Goal: Information Seeking & Learning: Stay updated

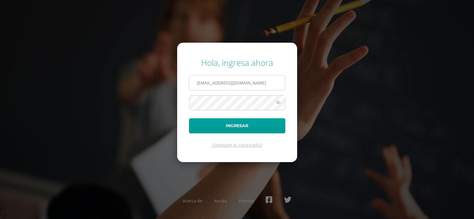
scroll to position [0, 7]
click at [283, 82] on input "alumno21jamm02@integralamericano.edu.gt" at bounding box center [237, 83] width 96 height 15
type input "alumno22kxmm01@integralamericano.edu.gt"
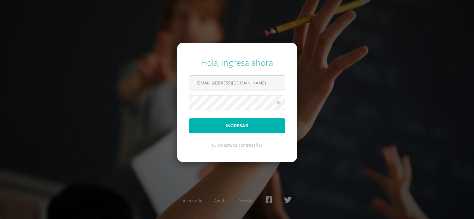
scroll to position [0, 0]
click at [269, 124] on button "Ingresar" at bounding box center [237, 125] width 96 height 15
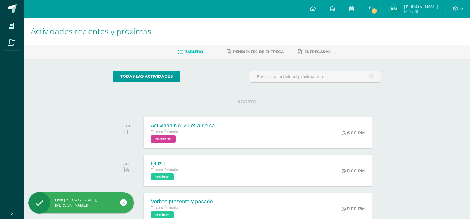
click at [373, 10] on icon at bounding box center [370, 8] width 5 height 5
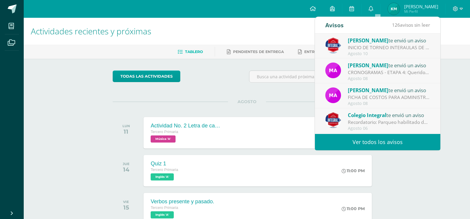
click at [385, 143] on link "Ver todos los avisos" at bounding box center [377, 142] width 125 height 16
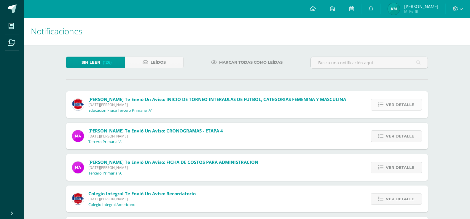
click at [399, 103] on span "Ver detalle" at bounding box center [399, 104] width 28 height 11
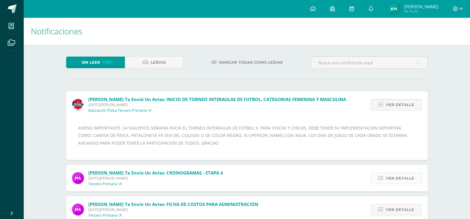
click at [410, 178] on span "Ver detalle" at bounding box center [399, 178] width 28 height 11
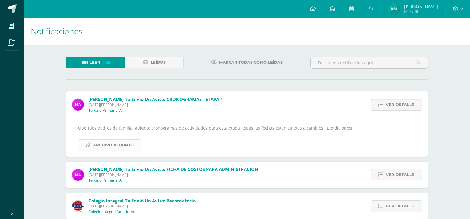
click at [127, 147] on span "Archivo Adjunto" at bounding box center [113, 145] width 41 height 11
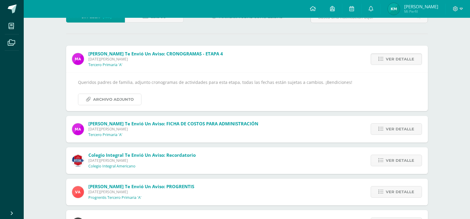
scroll to position [89, 0]
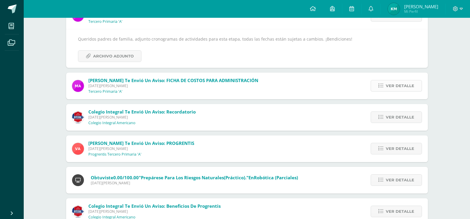
click at [413, 86] on span "Ver detalle" at bounding box center [399, 85] width 28 height 11
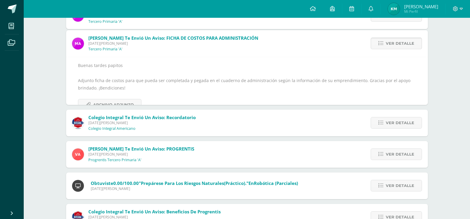
scroll to position [62, 0]
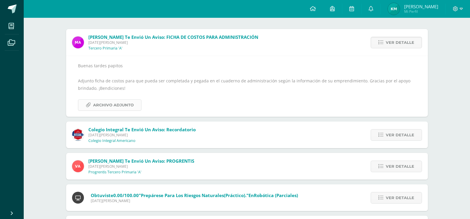
click at [92, 105] on link "Archivo Adjunto" at bounding box center [109, 105] width 63 height 12
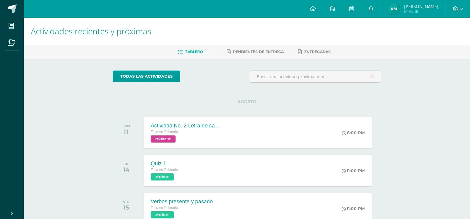
click at [373, 10] on icon at bounding box center [370, 8] width 5 height 5
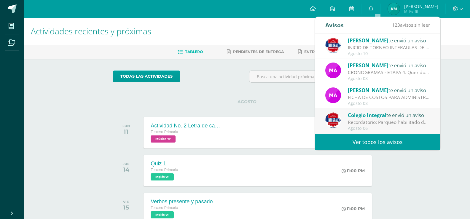
click at [391, 142] on link "Ver todos los avisos" at bounding box center [377, 142] width 125 height 16
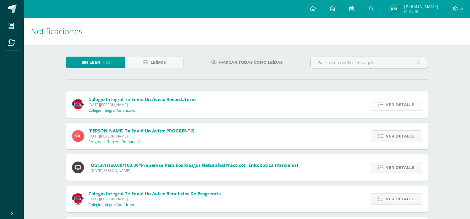
click at [380, 105] on icon at bounding box center [380, 104] width 5 height 5
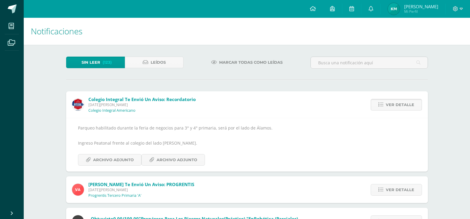
click at [380, 105] on icon at bounding box center [380, 104] width 5 height 5
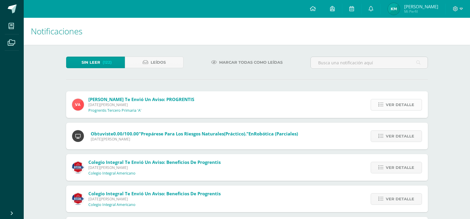
click at [392, 105] on span "Ver detalle" at bounding box center [399, 104] width 28 height 11
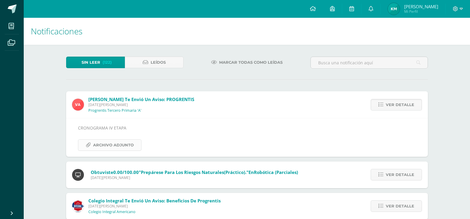
click at [115, 145] on span "Archivo Adjunto" at bounding box center [113, 145] width 41 height 11
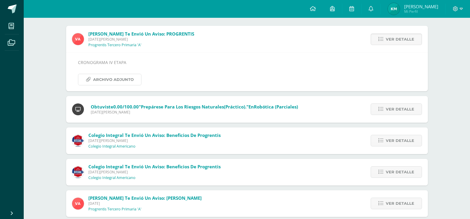
scroll to position [89, 0]
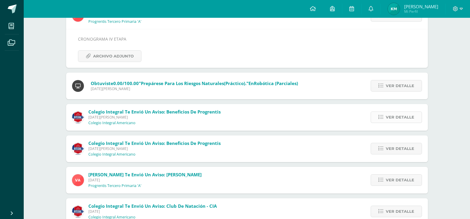
click at [392, 115] on span "Ver detalle" at bounding box center [399, 117] width 28 height 11
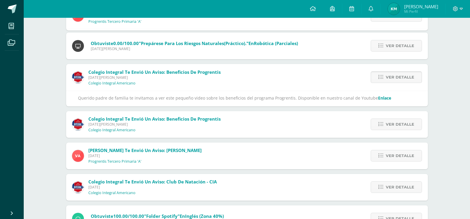
scroll to position [62, 0]
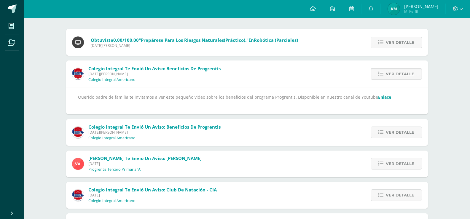
click at [390, 75] on span "Ver detalle" at bounding box center [399, 73] width 28 height 11
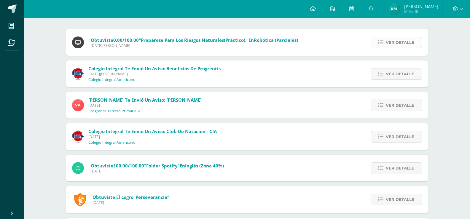
click at [387, 39] on span "Ver detalle" at bounding box center [399, 42] width 28 height 11
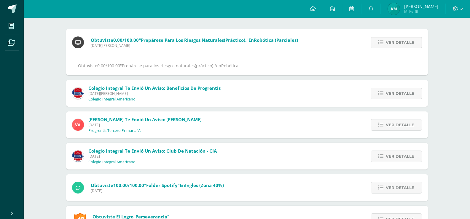
click at [387, 39] on span "Ver detalle" at bounding box center [399, 42] width 28 height 11
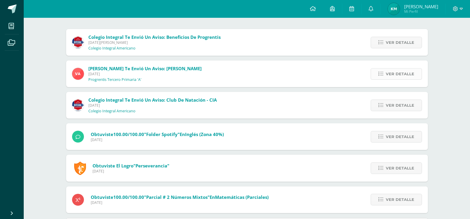
click at [391, 74] on span "Ver detalle" at bounding box center [399, 73] width 28 height 11
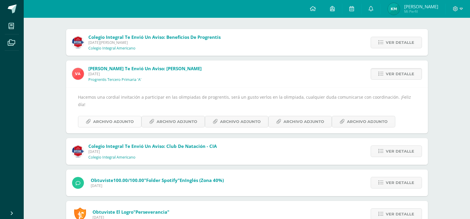
click at [112, 116] on span "Archivo Adjunto" at bounding box center [113, 121] width 41 height 11
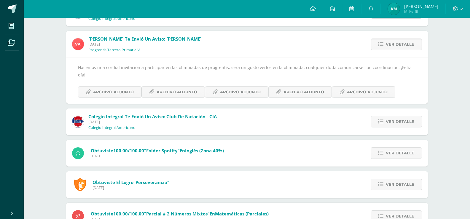
click at [190, 117] on span "Colegio Integral te envió un aviso: Club de Natación - CIA Martes 22 de Julio d…" at bounding box center [152, 121] width 128 height 17
click at [412, 116] on span "Ver detalle" at bounding box center [399, 121] width 28 height 11
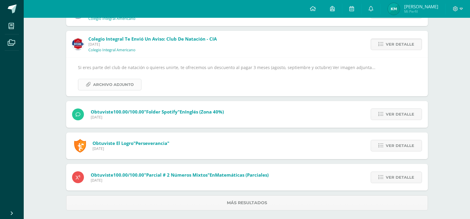
click at [124, 82] on span "Archivo Adjunto" at bounding box center [113, 84] width 41 height 11
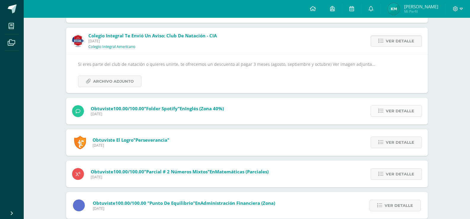
click at [392, 112] on span "Ver detalle" at bounding box center [399, 110] width 28 height 11
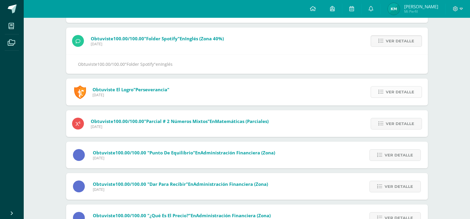
click at [390, 94] on span "Ver detalle" at bounding box center [399, 91] width 28 height 11
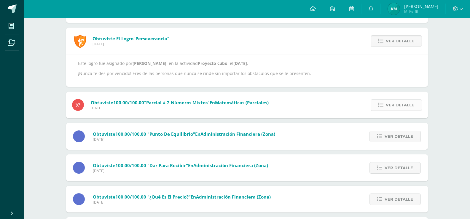
click at [388, 104] on span "Ver detalle" at bounding box center [399, 105] width 28 height 11
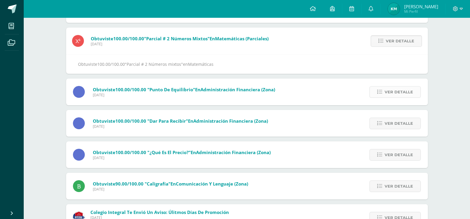
click at [387, 92] on span "Ver detalle" at bounding box center [398, 91] width 28 height 11
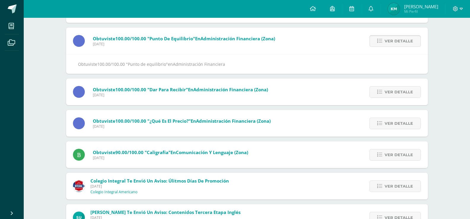
click at [387, 92] on span "Ver detalle" at bounding box center [398, 91] width 28 height 11
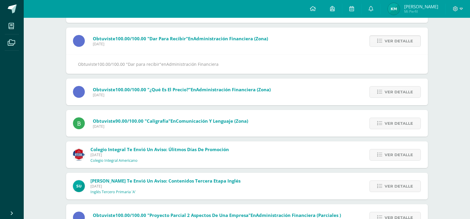
click at [387, 92] on span "Ver detalle" at bounding box center [398, 91] width 28 height 11
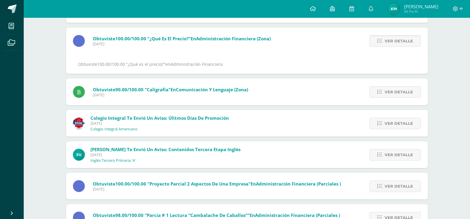
click at [387, 92] on span "Ver detalle" at bounding box center [398, 91] width 28 height 11
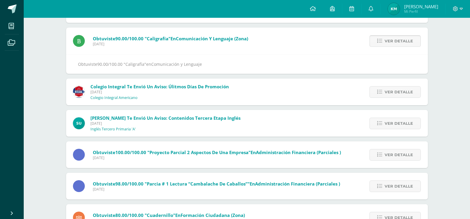
click at [385, 43] on span "Ver detalle" at bounding box center [398, 41] width 28 height 11
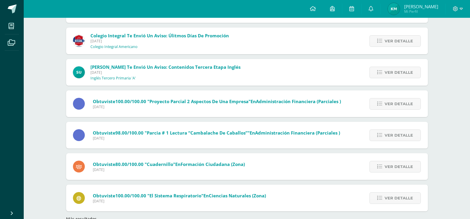
click at [385, 43] on span "Ver detalle" at bounding box center [398, 41] width 28 height 11
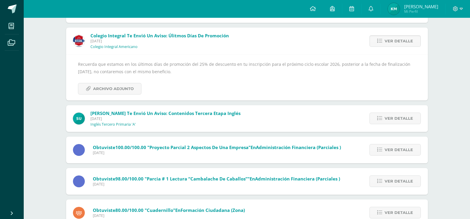
click at [385, 43] on span "Ver detalle" at bounding box center [398, 41] width 28 height 11
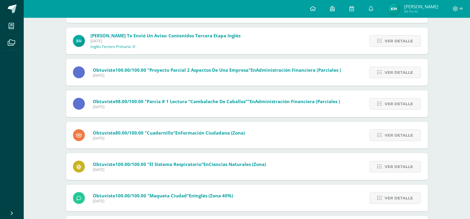
click at [384, 43] on link "Ver detalle" at bounding box center [394, 41] width 51 height 12
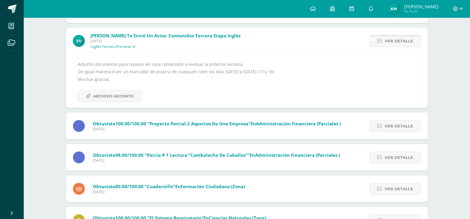
click at [384, 43] on link "Ver detalle" at bounding box center [394, 41] width 51 height 12
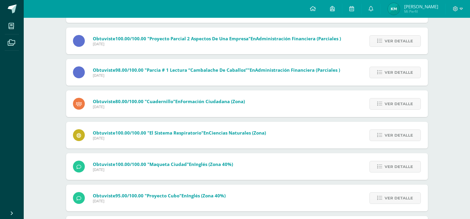
click at [384, 43] on link "Ver detalle" at bounding box center [394, 41] width 51 height 12
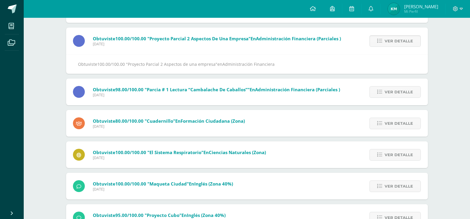
click at [384, 43] on link "Ver detalle" at bounding box center [394, 41] width 51 height 12
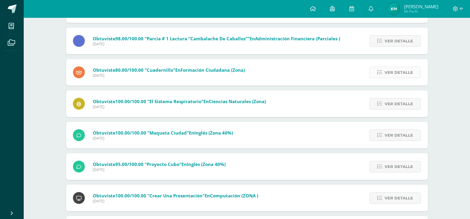
click at [386, 71] on span "Ver detalle" at bounding box center [398, 72] width 28 height 11
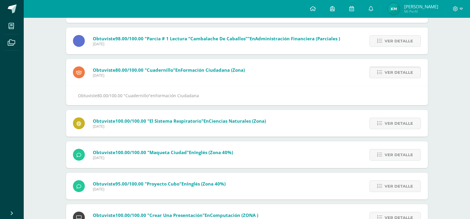
click at [386, 71] on span "Ver detalle" at bounding box center [398, 72] width 28 height 11
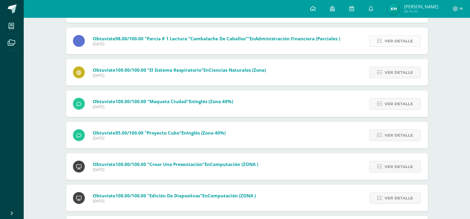
click at [378, 46] on link "Ver detalle" at bounding box center [394, 41] width 51 height 12
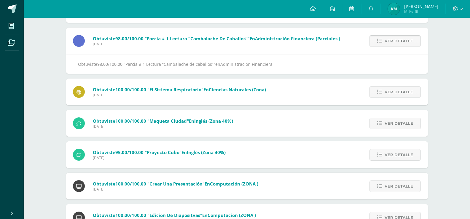
click at [378, 46] on link "Ver detalle" at bounding box center [394, 41] width 51 height 12
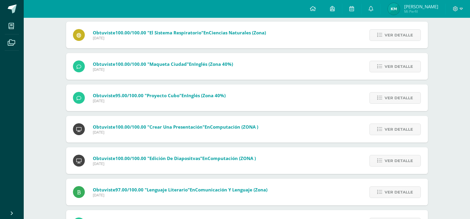
scroll to position [30, 0]
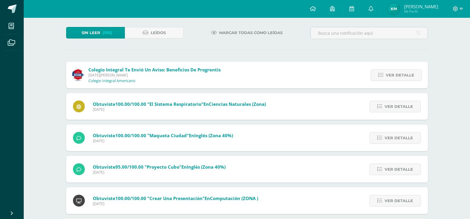
click at [456, 12] on div at bounding box center [457, 9] width 24 height 18
click at [459, 8] on icon at bounding box center [460, 9] width 3 height 2
click at [449, 41] on span "Cerrar sesión" at bounding box center [442, 41] width 27 height 6
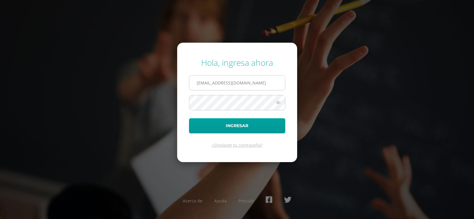
click at [211, 82] on input "alumno22kxmm01@integralamericano.edu.gt" at bounding box center [237, 83] width 96 height 15
type input "alumno21jamm02@integralamericano.edu.gt"
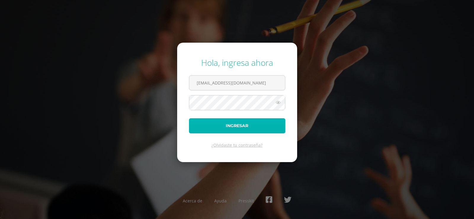
click at [238, 126] on button "Ingresar" at bounding box center [237, 125] width 96 height 15
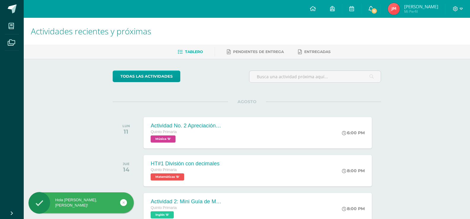
click at [377, 13] on span "11" at bounding box center [374, 11] width 7 height 7
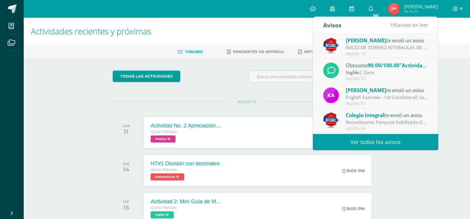
click at [396, 140] on link "Ver todos los avisos" at bounding box center [375, 142] width 125 height 16
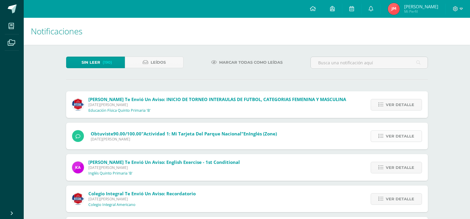
click at [385, 134] on link "Ver detalle" at bounding box center [395, 136] width 51 height 12
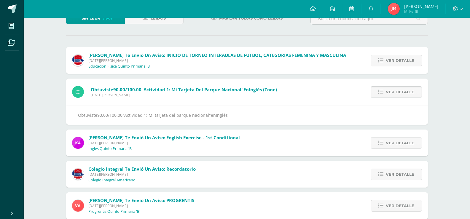
scroll to position [59, 0]
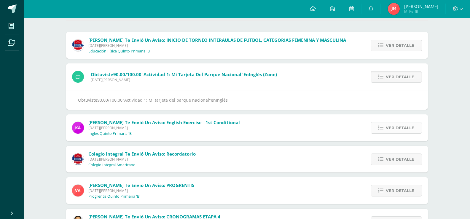
click at [387, 128] on span "Ver detalle" at bounding box center [399, 127] width 28 height 11
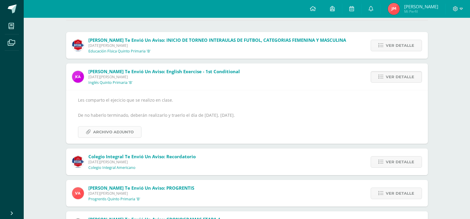
click at [131, 130] on span "Archivo Adjunto" at bounding box center [113, 131] width 41 height 11
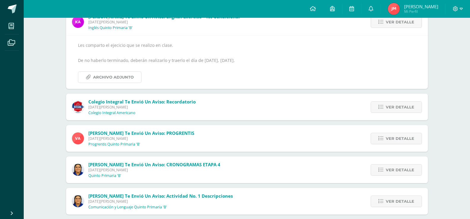
scroll to position [118, 0]
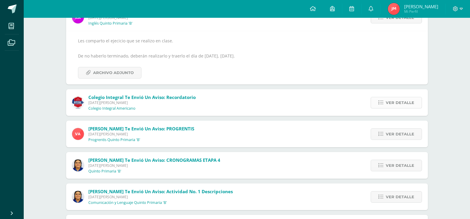
click at [386, 104] on span "Ver detalle" at bounding box center [399, 102] width 28 height 11
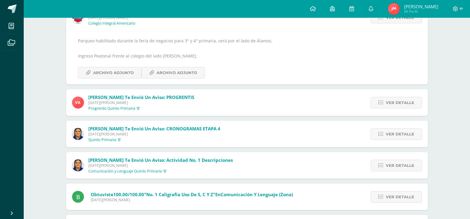
scroll to position [92, 0]
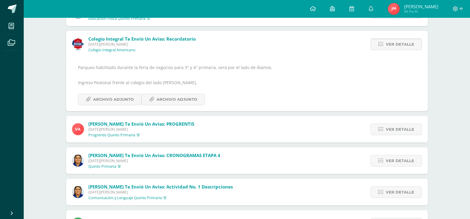
click at [383, 44] on icon at bounding box center [380, 44] width 5 height 5
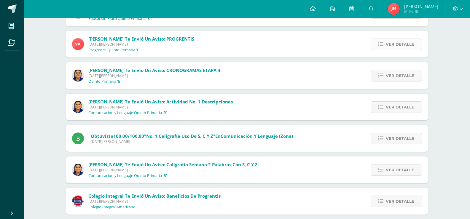
click at [402, 46] on span "Ver detalle" at bounding box center [399, 44] width 28 height 11
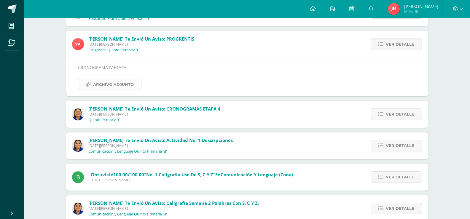
click at [127, 84] on span "Archivo Adjunto" at bounding box center [113, 84] width 41 height 11
click at [411, 117] on span "Ver detalle" at bounding box center [399, 114] width 28 height 11
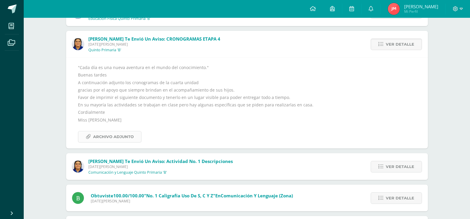
click at [125, 139] on span "Archivo Adjunto" at bounding box center [113, 136] width 41 height 11
click at [393, 166] on span "Ver detalle" at bounding box center [399, 166] width 28 height 11
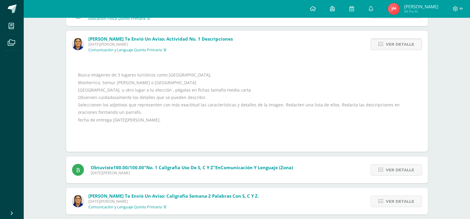
click at [401, 44] on span "Ver detalle" at bounding box center [399, 44] width 28 height 11
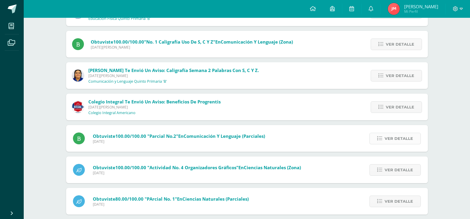
click at [399, 140] on span "Ver detalle" at bounding box center [398, 138] width 28 height 11
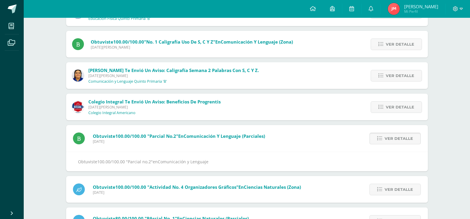
click at [399, 140] on span "Ver detalle" at bounding box center [398, 138] width 28 height 11
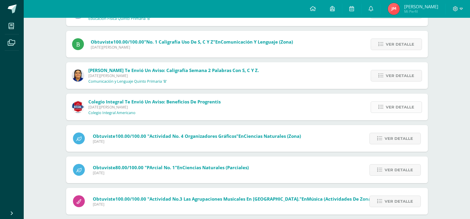
click at [396, 107] on span "Ver detalle" at bounding box center [399, 107] width 28 height 11
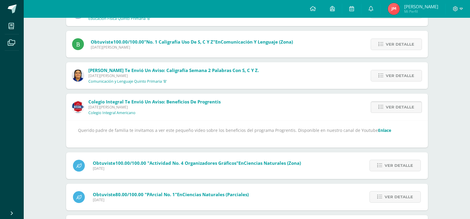
click at [396, 107] on span "Ver detalle" at bounding box center [399, 107] width 28 height 11
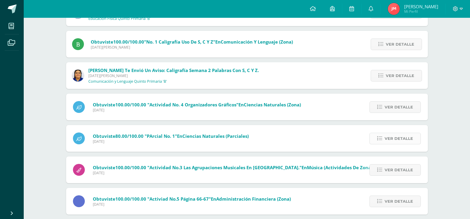
click at [402, 138] on span "Ver detalle" at bounding box center [398, 138] width 28 height 11
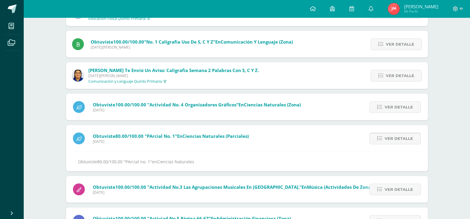
click at [401, 138] on span "Ver detalle" at bounding box center [398, 138] width 28 height 11
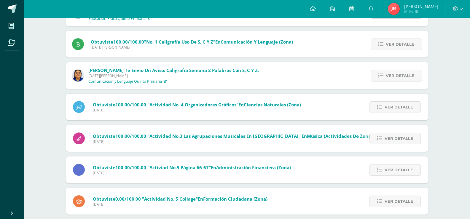
click at [401, 138] on span "Ver detalle" at bounding box center [398, 138] width 28 height 11
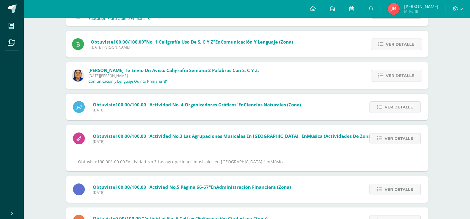
click at [401, 138] on span "Ver detalle" at bounding box center [398, 138] width 28 height 11
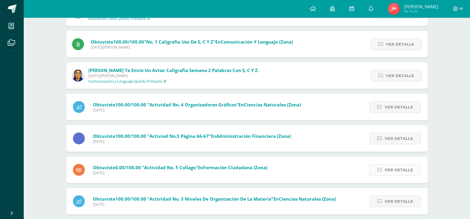
click at [395, 170] on span "Ver detalle" at bounding box center [398, 169] width 28 height 11
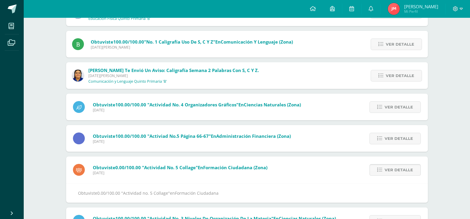
click at [395, 170] on span "Ver detalle" at bounding box center [398, 169] width 28 height 11
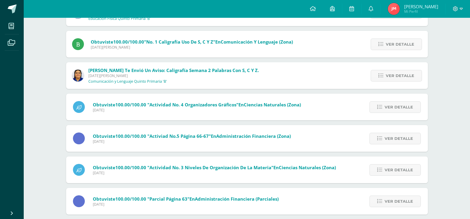
click at [395, 170] on span "Ver detalle" at bounding box center [398, 169] width 28 height 11
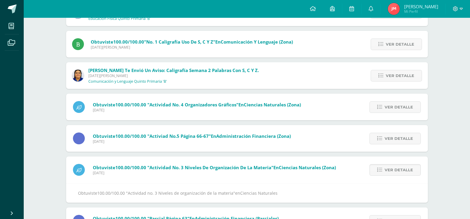
click at [395, 170] on span "Ver detalle" at bounding box center [398, 169] width 28 height 11
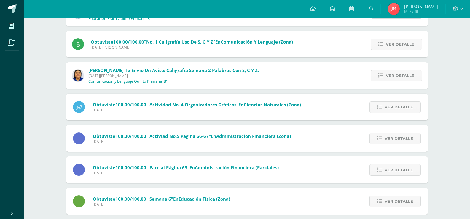
click at [395, 170] on span "Ver detalle" at bounding box center [398, 169] width 28 height 11
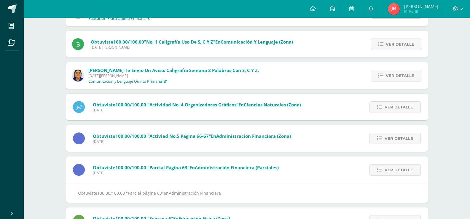
click at [395, 170] on span "Ver detalle" at bounding box center [398, 169] width 28 height 11
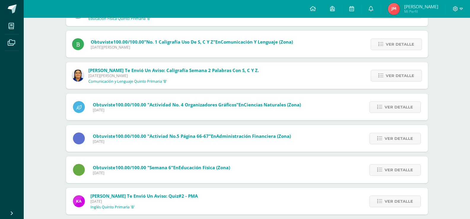
click at [395, 170] on span "Ver detalle" at bounding box center [398, 169] width 28 height 11
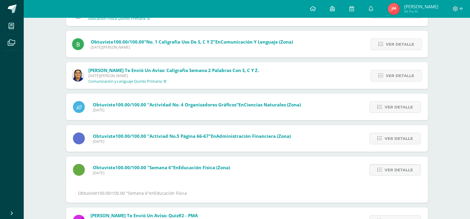
click at [395, 170] on span "Ver detalle" at bounding box center [398, 169] width 28 height 11
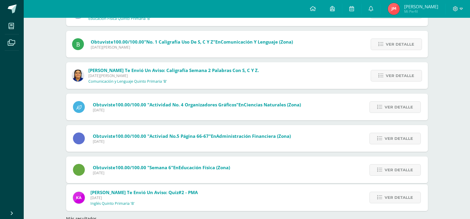
scroll to position [78, 0]
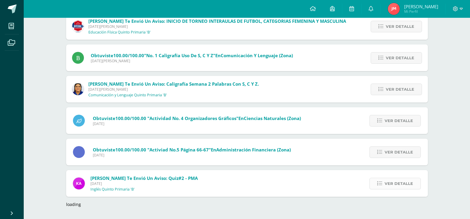
click at [393, 184] on div "[PERSON_NAME] te envió un aviso: INICIO DE TORNEO INTERAULAS DE FUTBOL, CATEGOR…" at bounding box center [246, 110] width 361 height 194
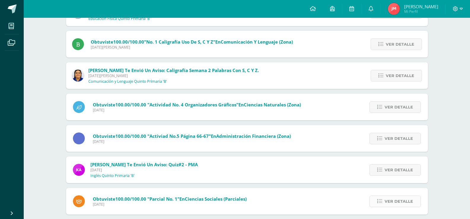
click at [397, 203] on span "Ver detalle" at bounding box center [398, 201] width 28 height 11
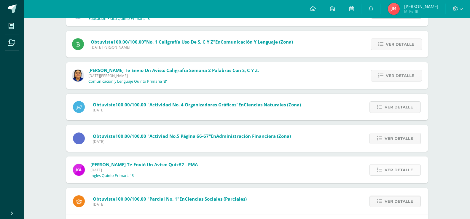
click at [388, 170] on span "Ver detalle" at bounding box center [398, 169] width 28 height 11
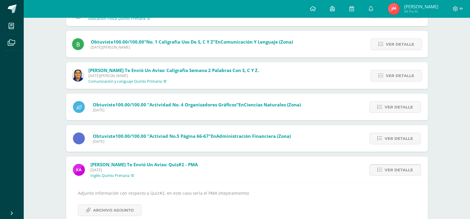
click at [388, 170] on span "Ver detalle" at bounding box center [398, 169] width 28 height 11
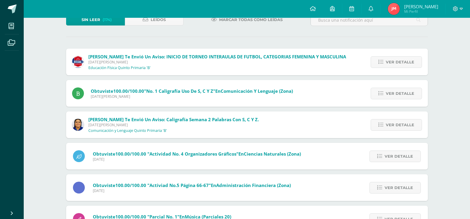
scroll to position [33, 0]
